Goal: Task Accomplishment & Management: Use online tool/utility

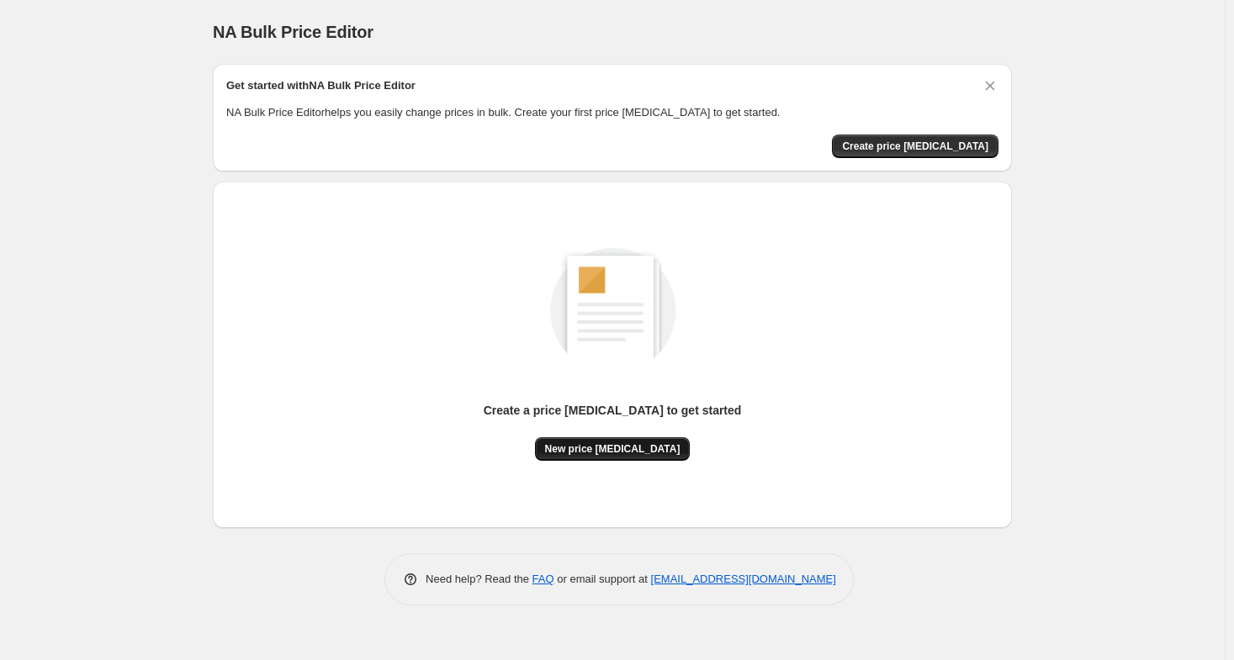
click at [643, 447] on span "New price [MEDICAL_DATA]" at bounding box center [612, 448] width 135 height 13
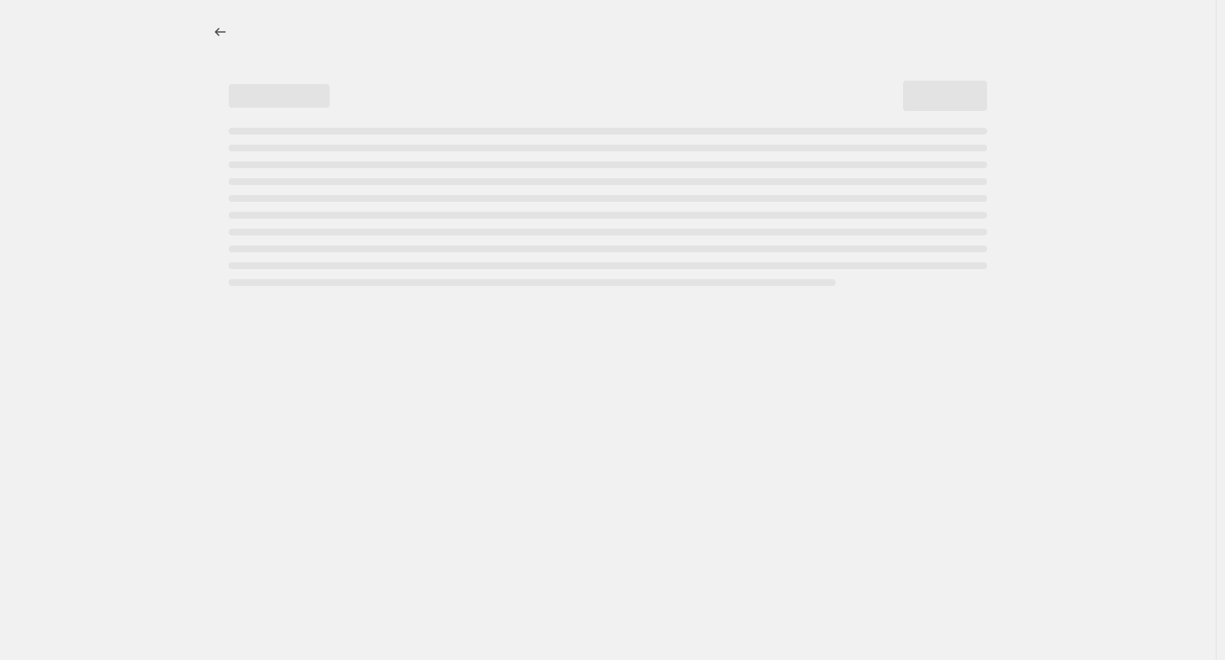
select select "percentage"
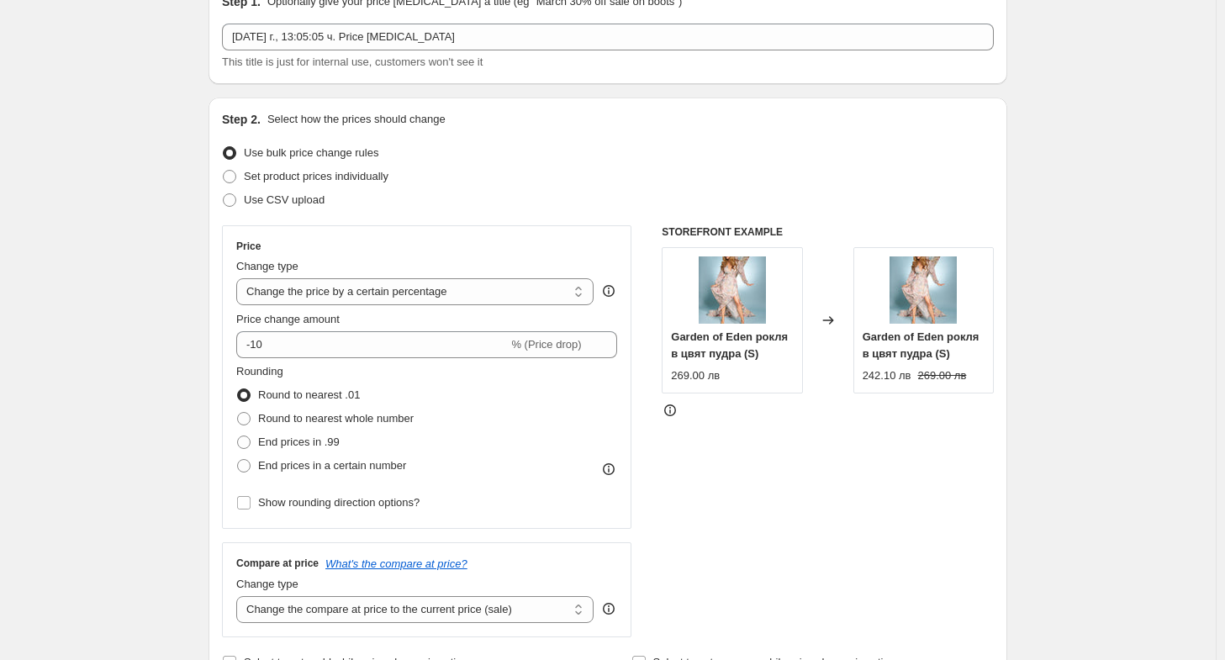
scroll to position [168, 0]
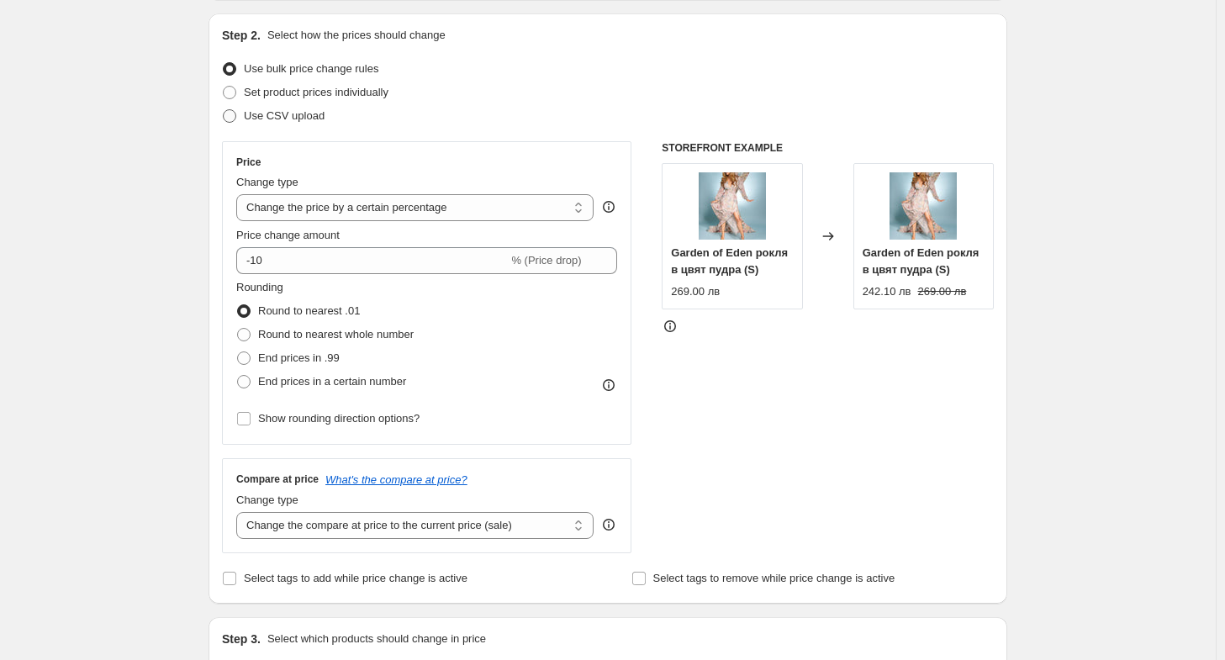
click at [234, 113] on span at bounding box center [229, 115] width 13 height 13
click at [224, 110] on input "Use CSV upload" at bounding box center [223, 109] width 1 height 1
radio input "true"
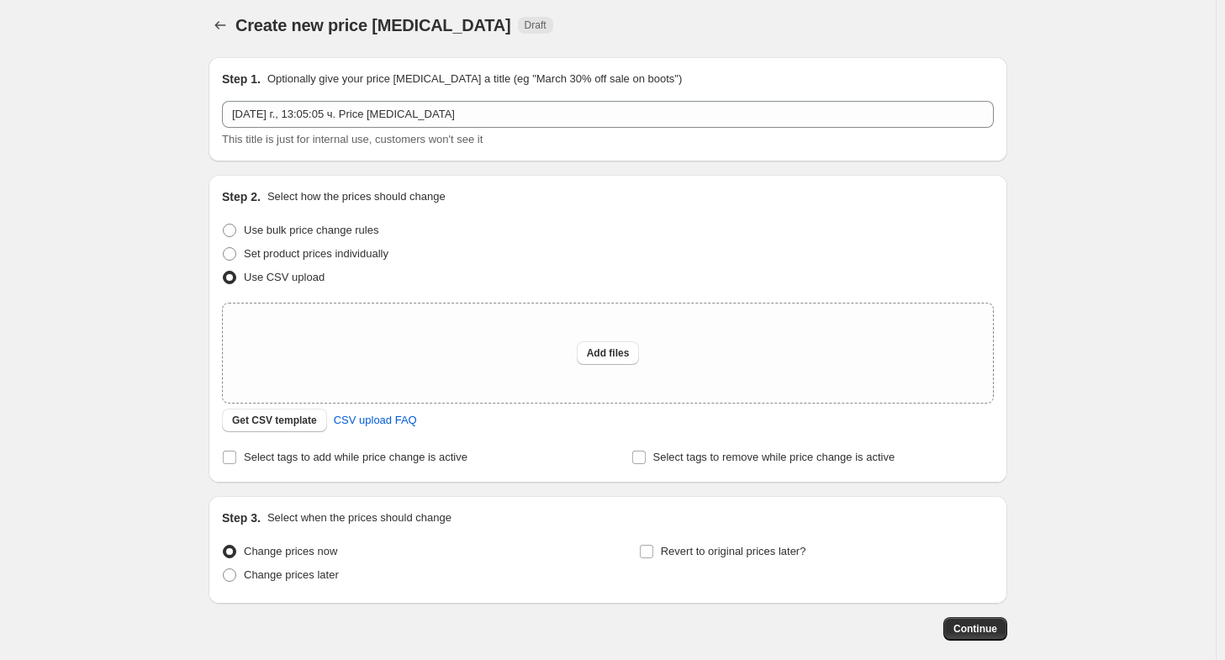
scroll to position [0, 0]
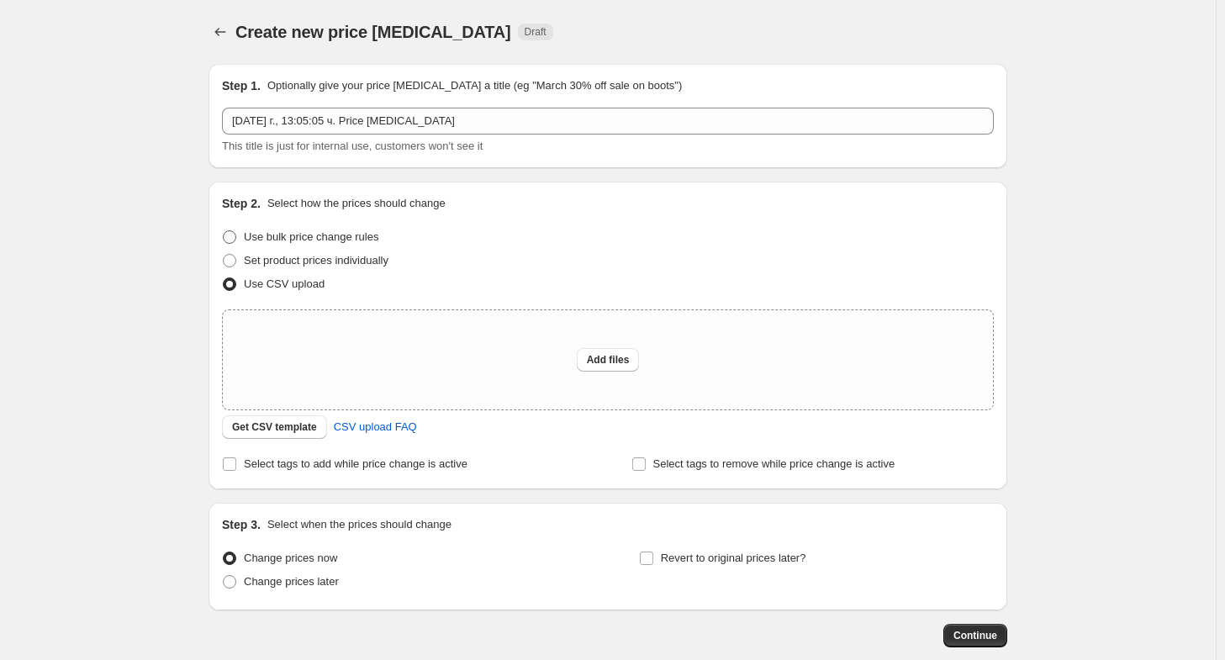
click at [364, 243] on span "Use bulk price change rules" at bounding box center [311, 236] width 135 height 13
click at [224, 231] on input "Use bulk price change rules" at bounding box center [223, 230] width 1 height 1
radio input "true"
select select "percentage"
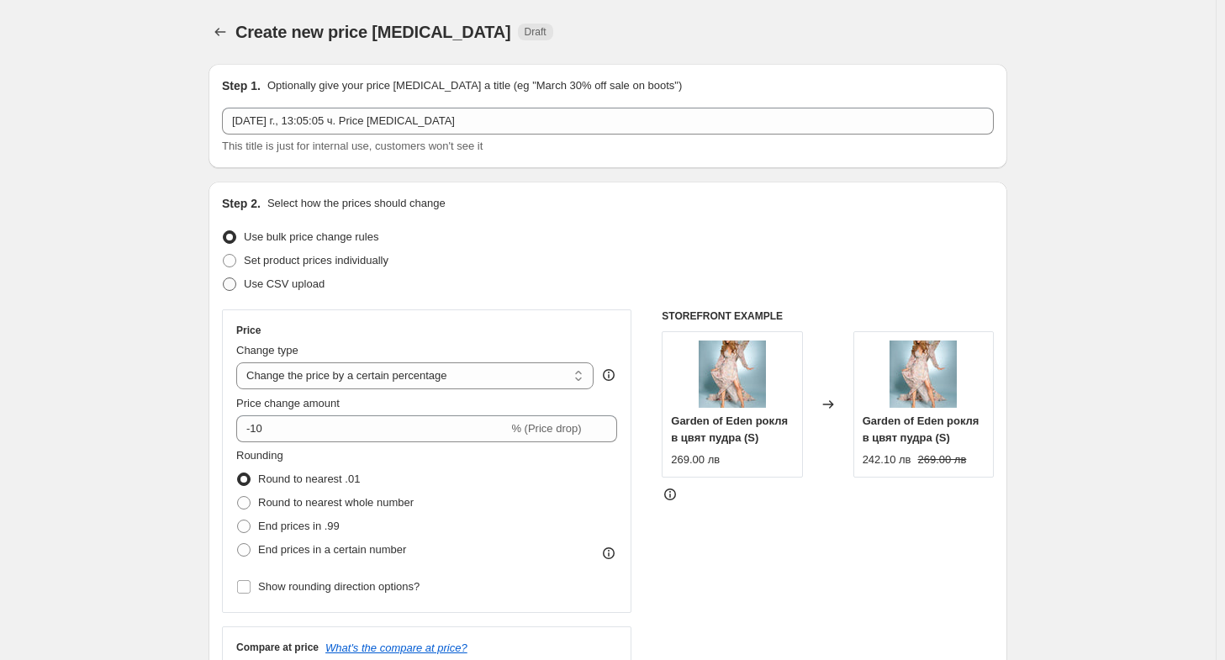
click at [235, 278] on span at bounding box center [229, 283] width 13 height 13
click at [224, 278] on input "Use CSV upload" at bounding box center [223, 277] width 1 height 1
radio input "true"
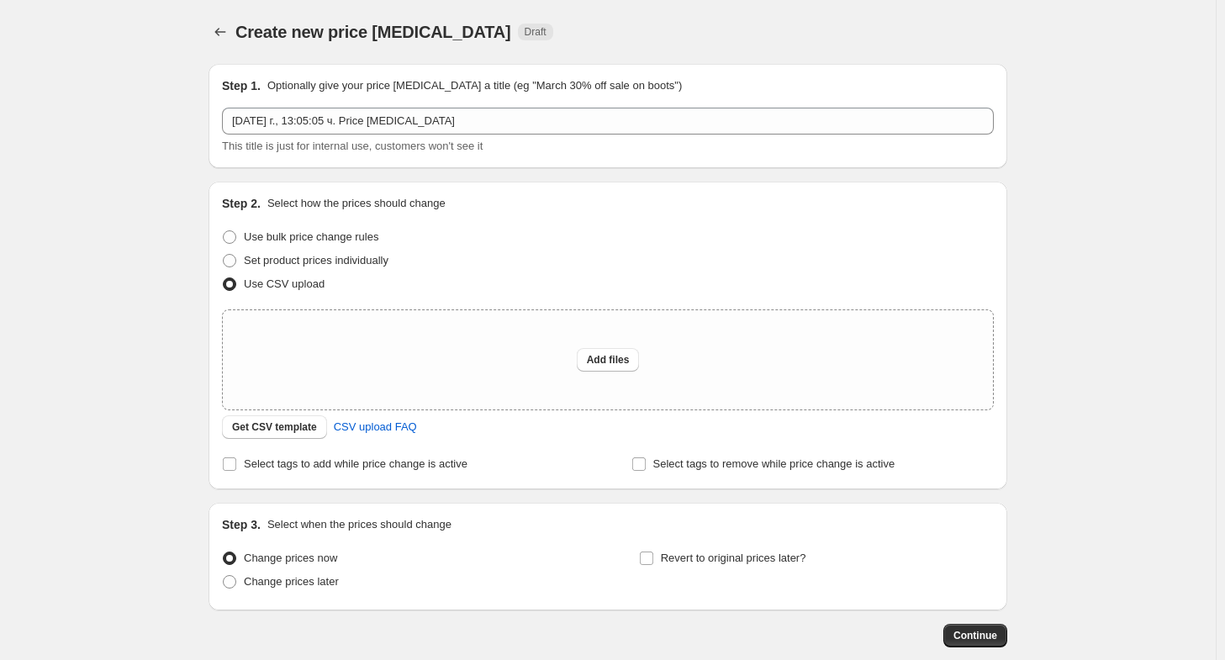
click at [81, 163] on div "Create new price change job. This page is ready Create new price change job Dra…" at bounding box center [608, 375] width 1216 height 750
click at [39, 335] on div "Create new price change job. This page is ready Create new price change job Dra…" at bounding box center [608, 375] width 1216 height 750
click at [244, 229] on label "Use bulk price change rules" at bounding box center [300, 237] width 156 height 24
click at [224, 230] on input "Use bulk price change rules" at bounding box center [223, 230] width 1 height 1
radio input "true"
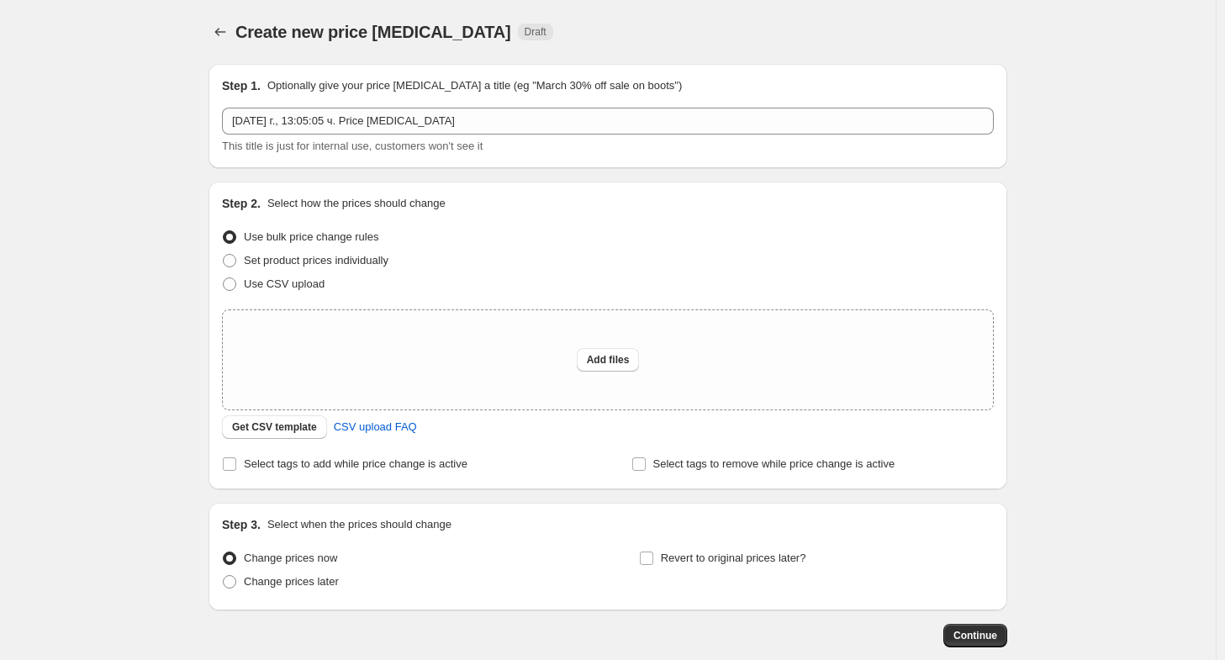
select select "percentage"
